Goal: Task Accomplishment & Management: Complete application form

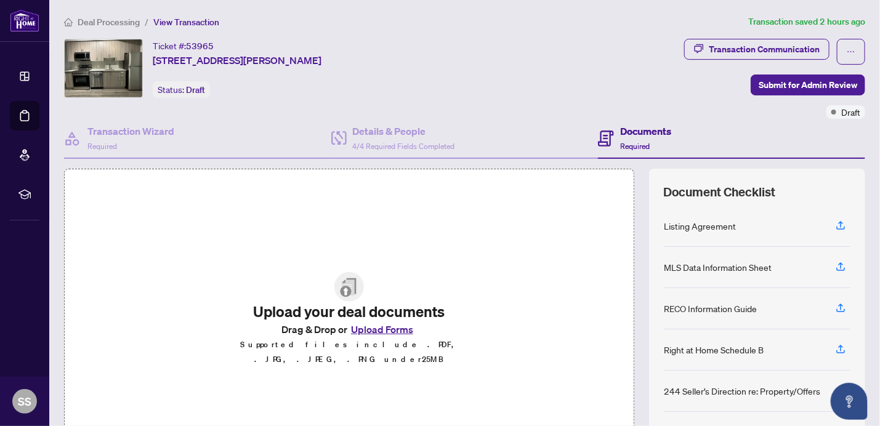
scroll to position [8, 0]
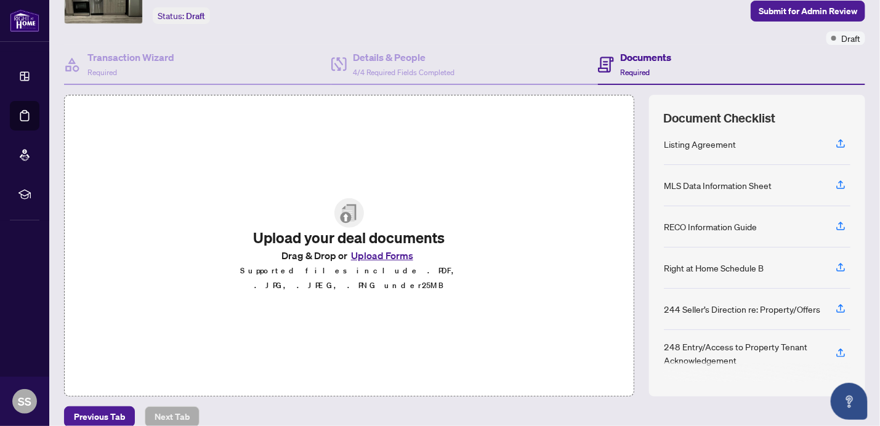
click at [367, 261] on button "Upload Forms" at bounding box center [382, 256] width 70 height 16
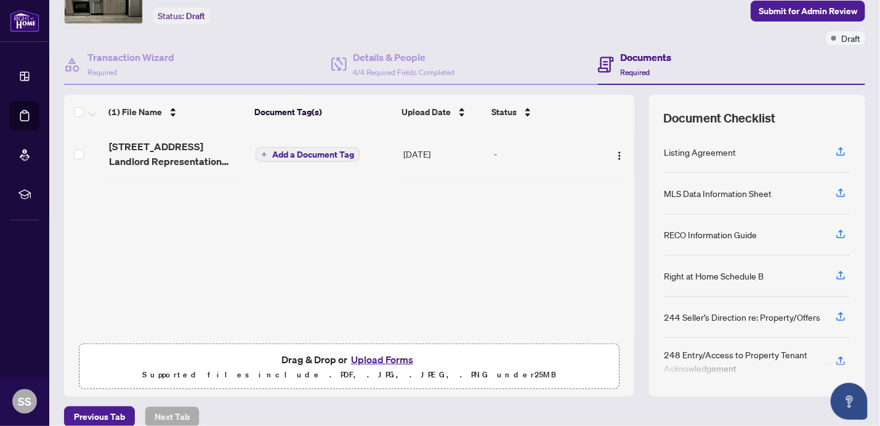
click at [387, 357] on button "Upload Forms" at bounding box center [382, 360] width 70 height 16
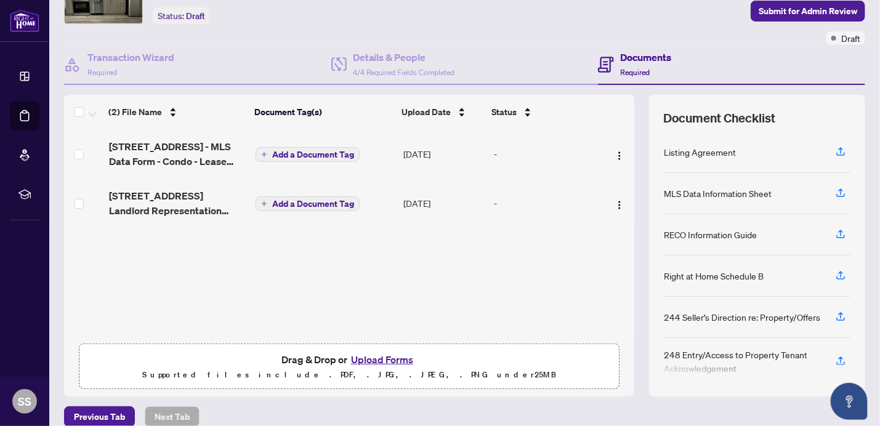
click at [384, 356] on button "Upload Forms" at bounding box center [382, 360] width 70 height 16
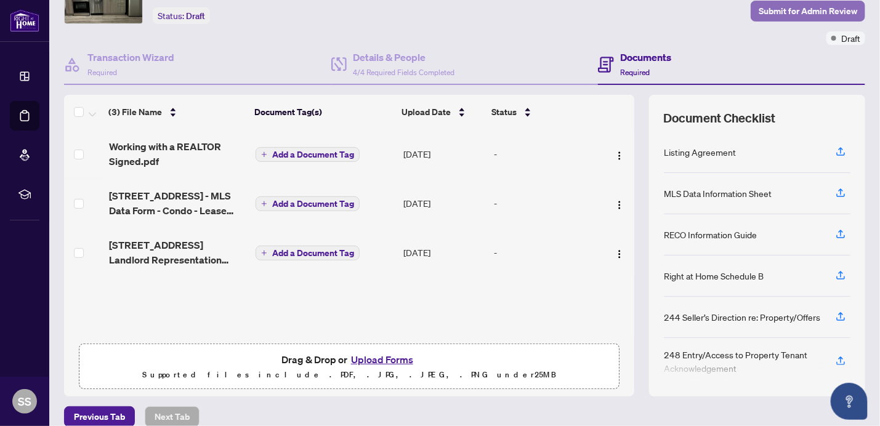
click at [792, 8] on span "Submit for Admin Review" at bounding box center [808, 11] width 99 height 20
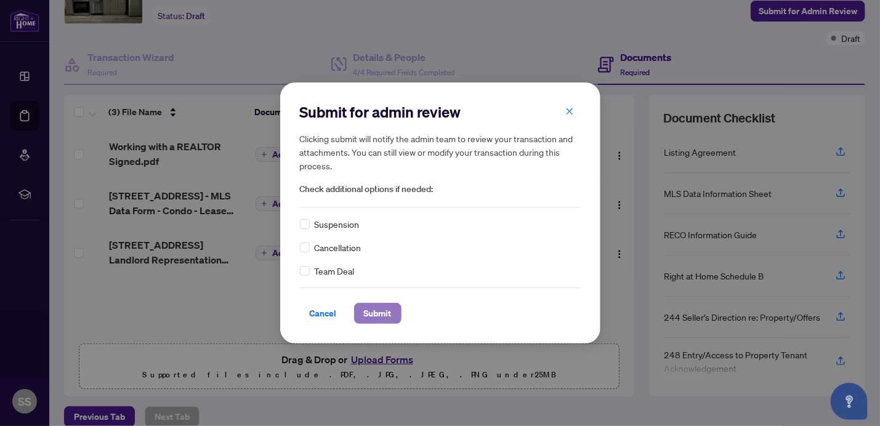
click at [381, 310] on span "Submit" at bounding box center [378, 314] width 28 height 20
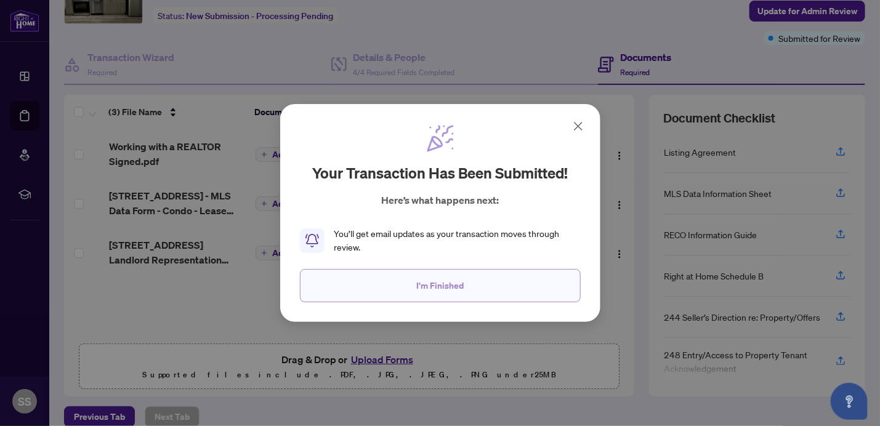
click at [440, 283] on span "I'm Finished" at bounding box center [439, 286] width 47 height 20
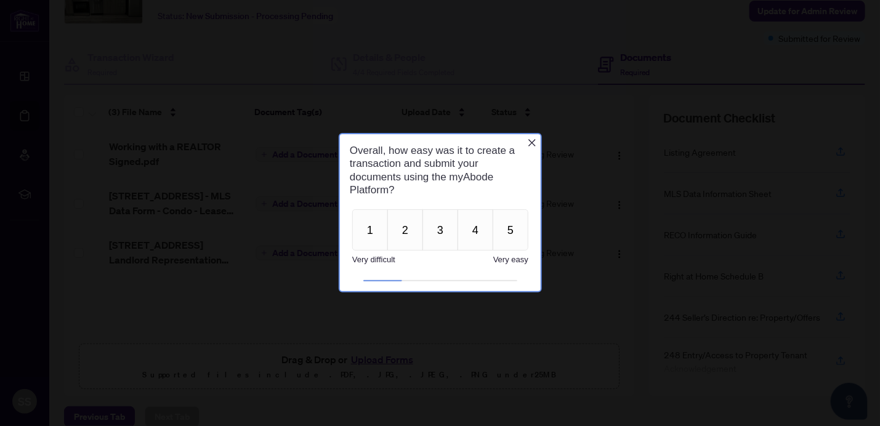
scroll to position [0, 0]
click at [535, 141] on icon "Close button" at bounding box center [532, 143] width 10 height 10
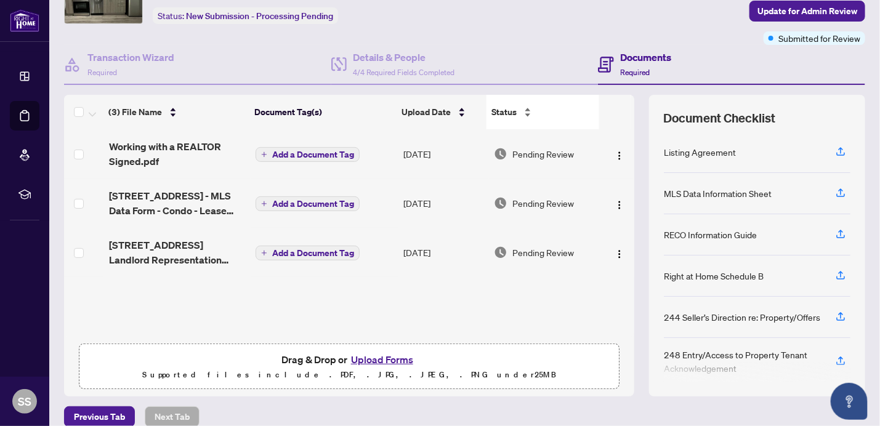
click at [574, 105] on div "Status" at bounding box center [543, 112] width 103 height 14
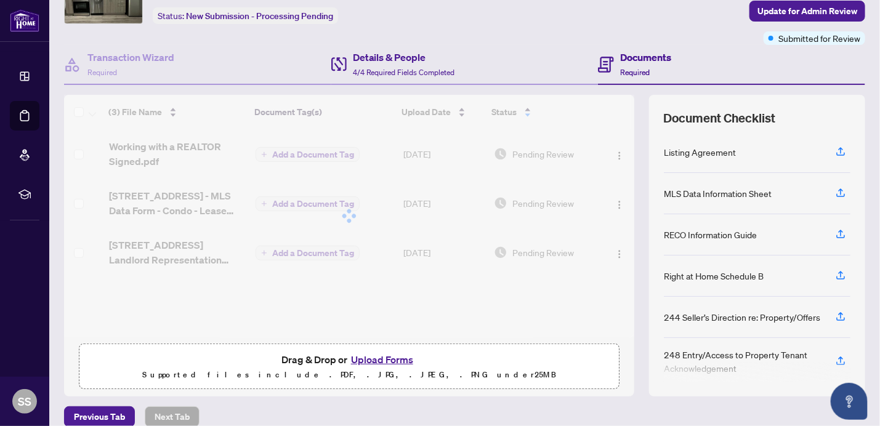
click at [547, 48] on div "Details & People 4/4 Required Fields Completed" at bounding box center [464, 65] width 267 height 40
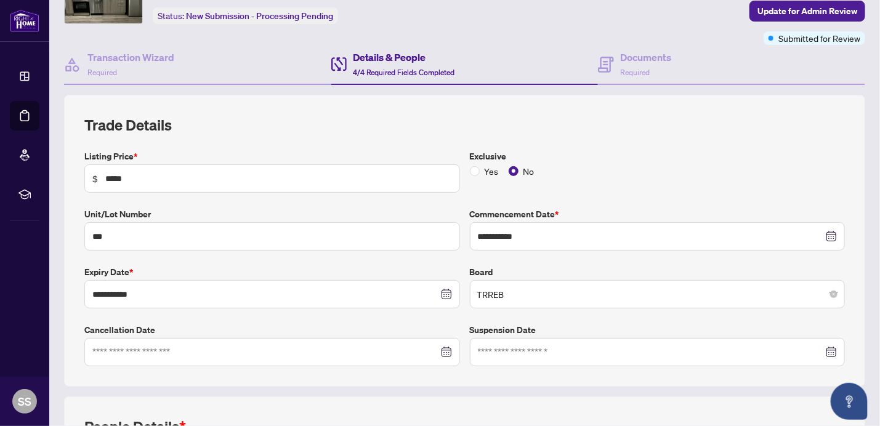
click at [546, 47] on div "Details & People 4/4 Required Fields Completed" at bounding box center [464, 65] width 267 height 40
